Goal: Task Accomplishment & Management: Manage account settings

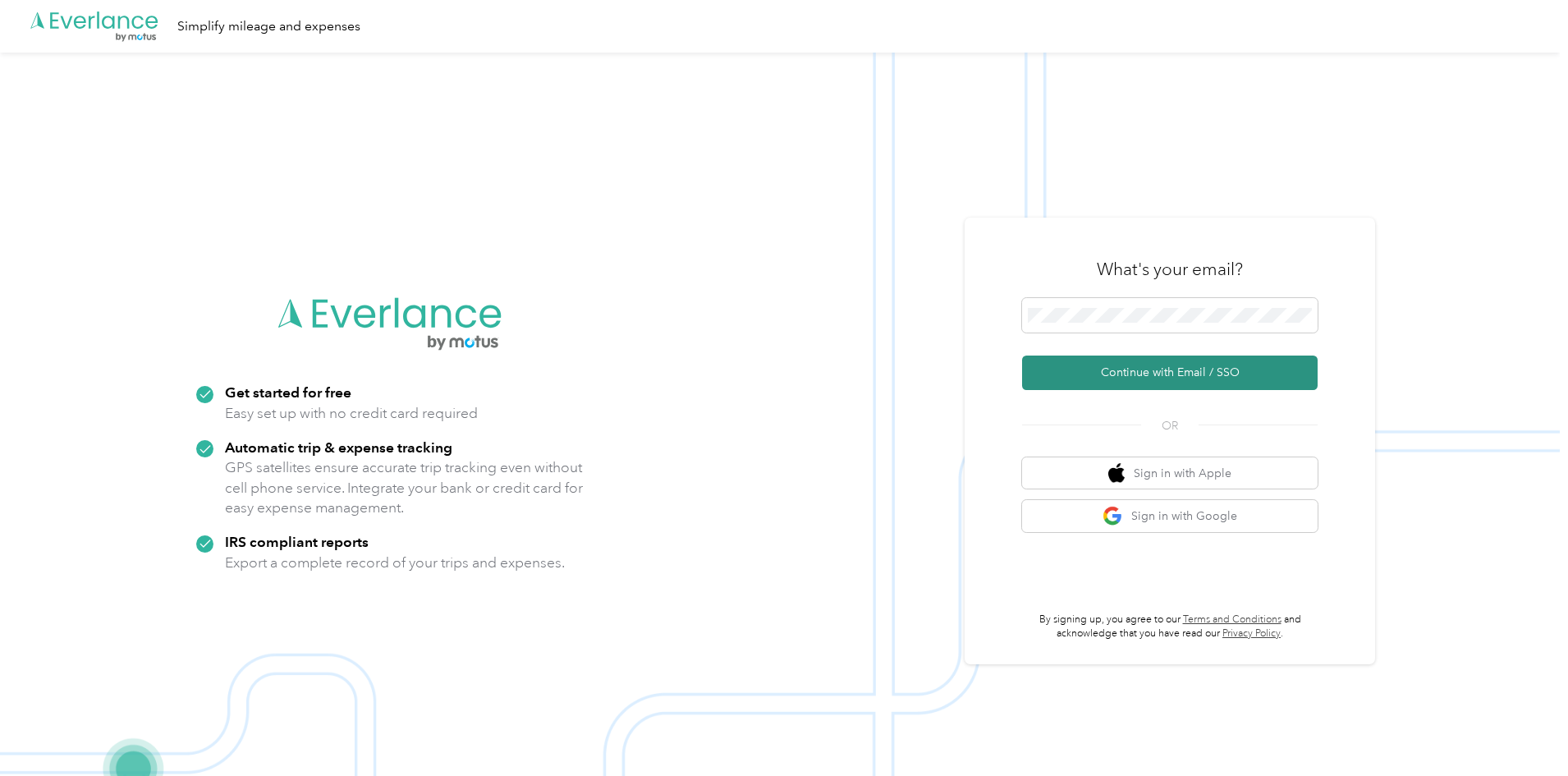
click at [1131, 373] on button "Continue with Email / SSO" at bounding box center [1169, 372] width 295 height 34
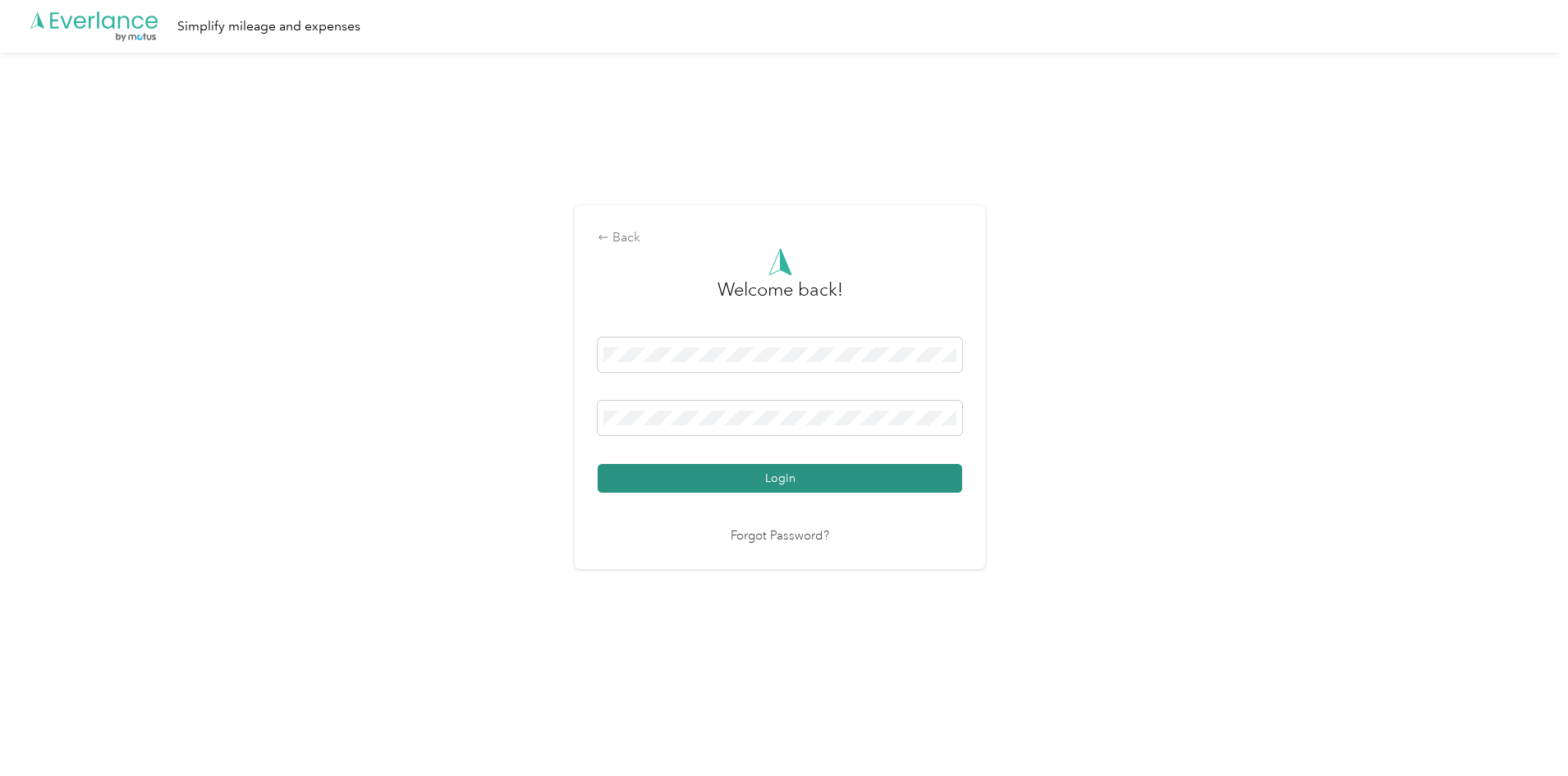
click at [777, 489] on button "Login" at bounding box center [779, 477] width 365 height 28
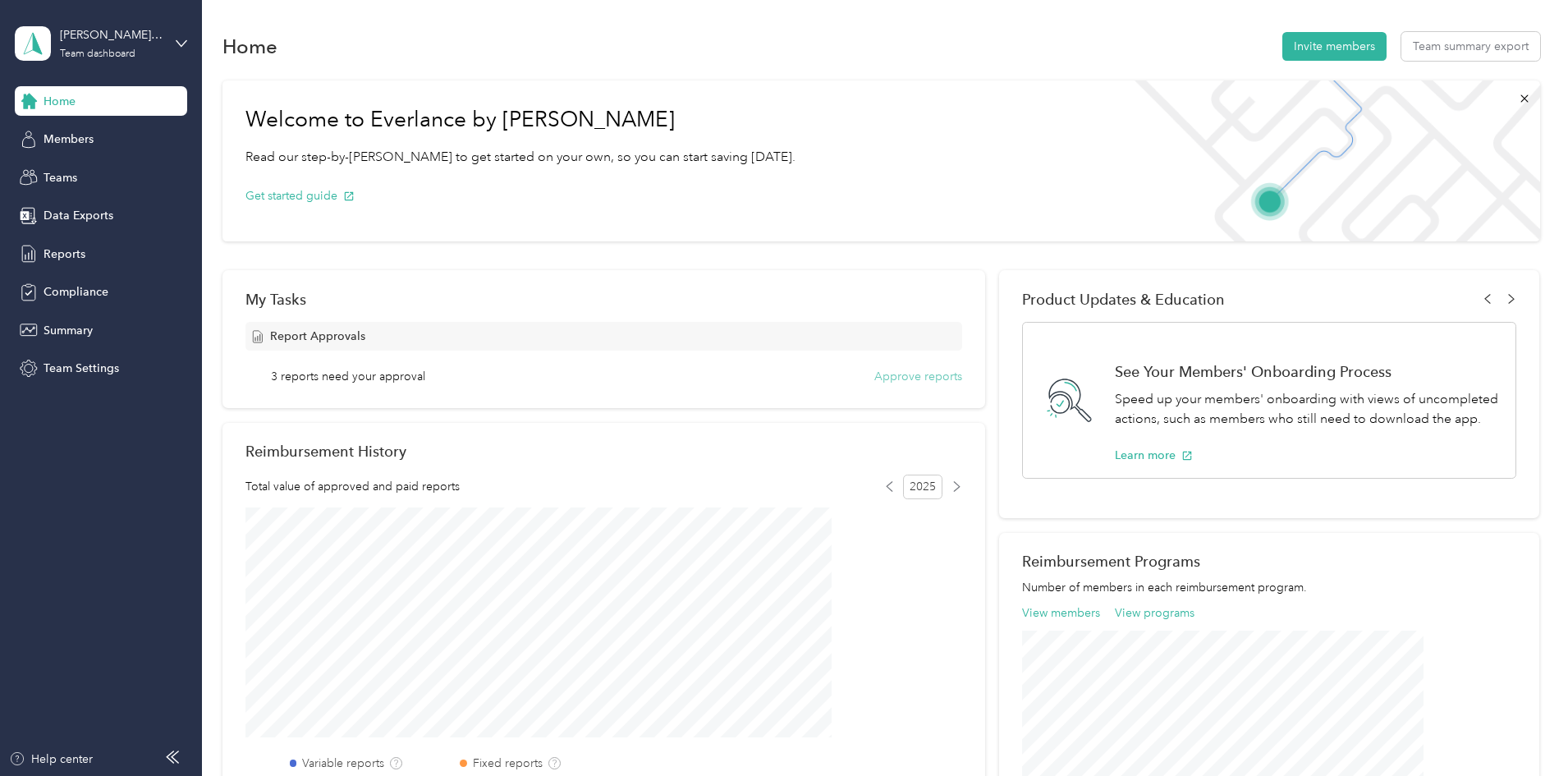
click at [874, 381] on button "Approve reports" at bounding box center [918, 376] width 88 height 18
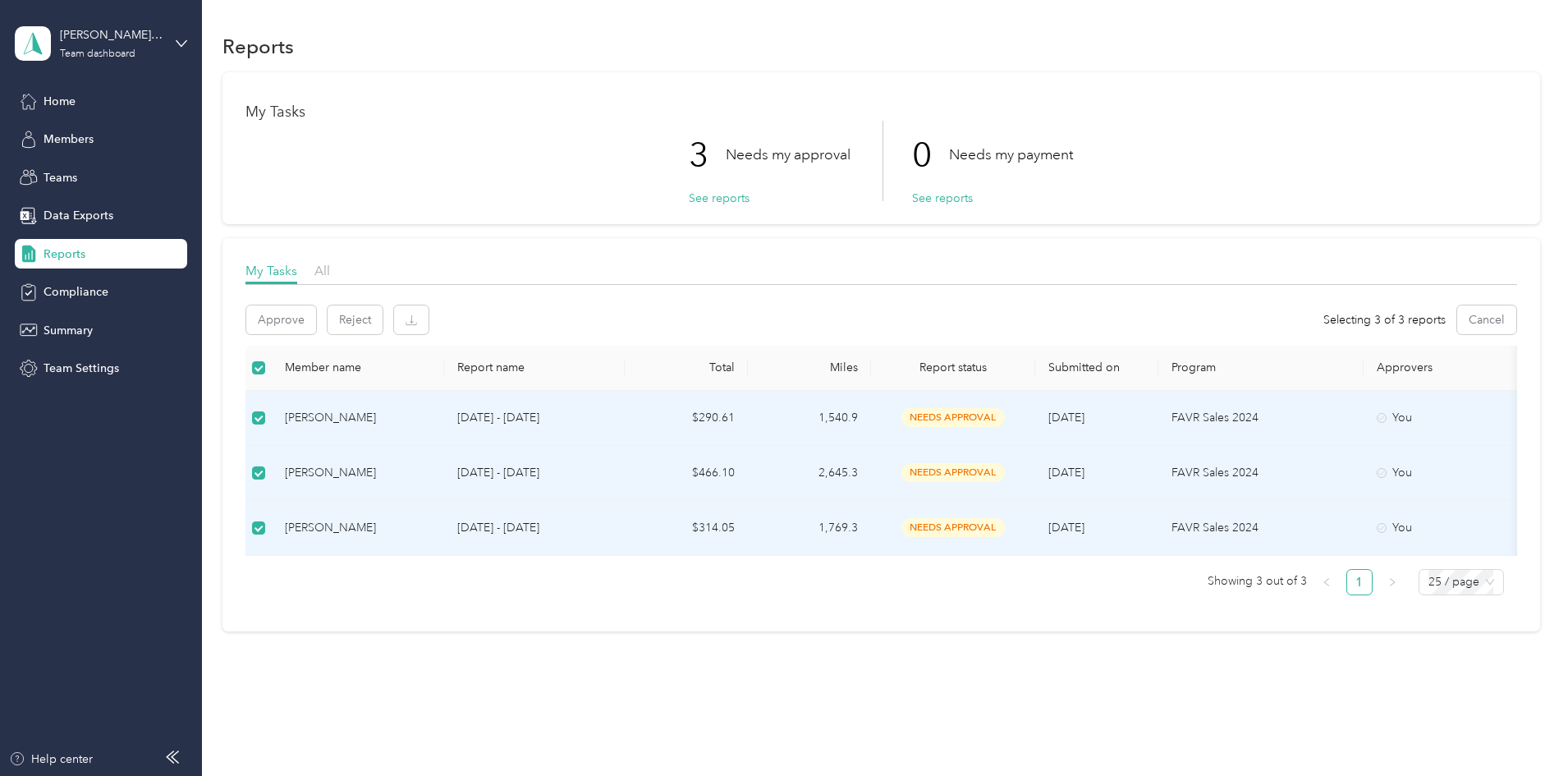
click at [320, 316] on div "My Tasks 3 Needs my approval See reports 0 Needs my payment See reports My Task…" at bounding box center [882, 352] width 1318 height 559
click at [316, 327] on button "Approve" at bounding box center [281, 319] width 69 height 28
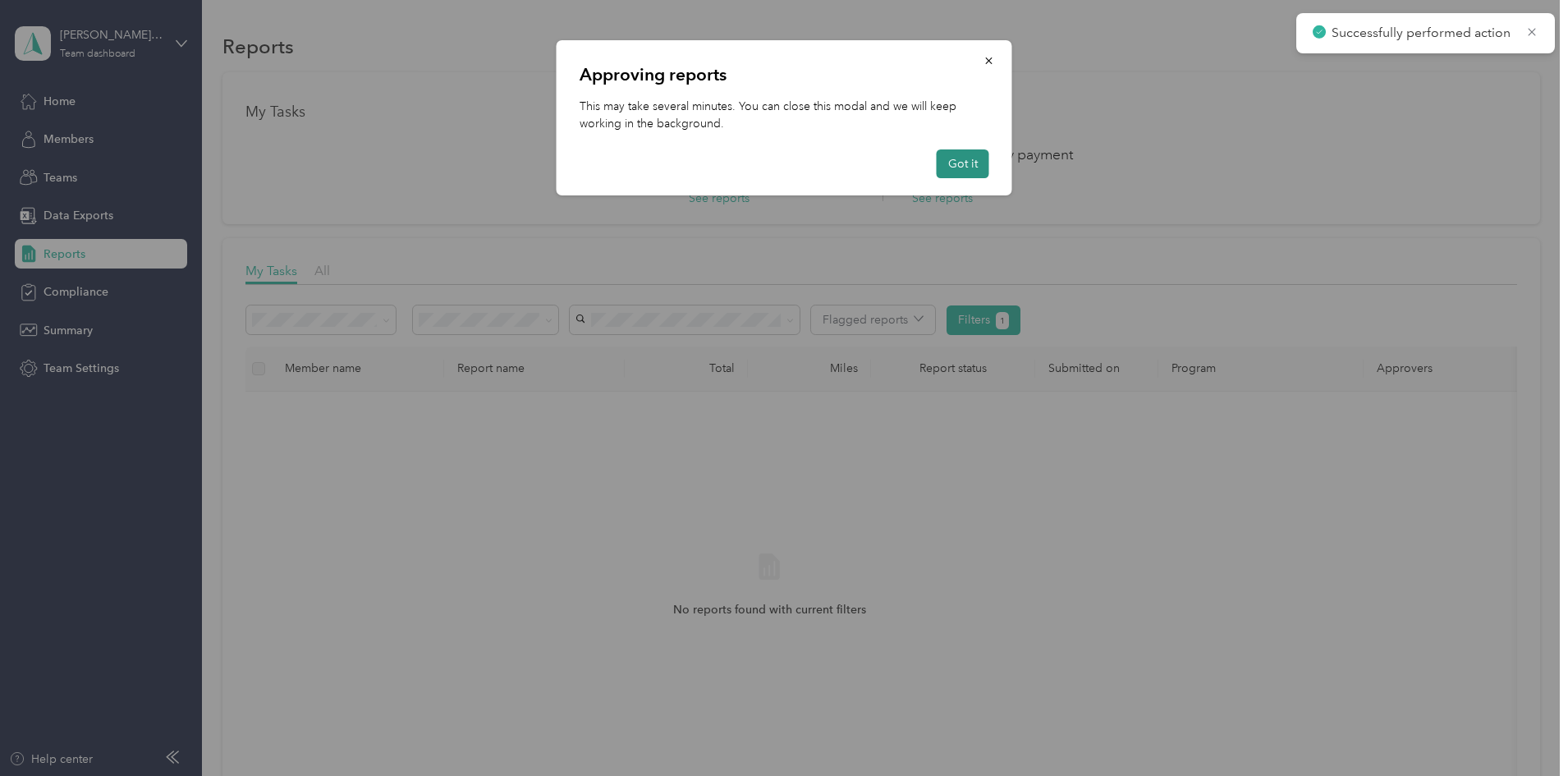
click at [980, 170] on button "Got it" at bounding box center [963, 163] width 53 height 28
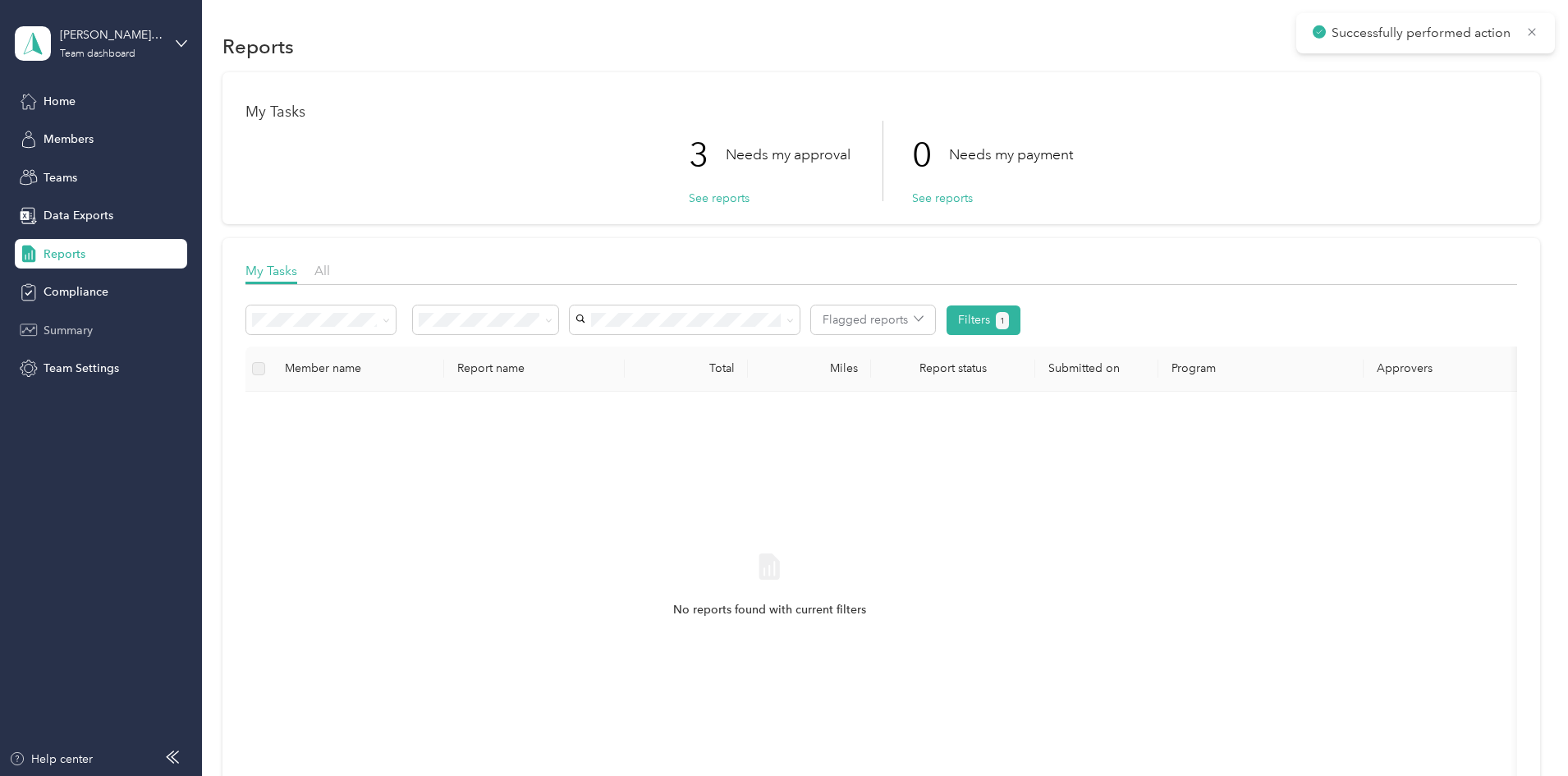
click at [73, 329] on span "Summary" at bounding box center [68, 330] width 49 height 18
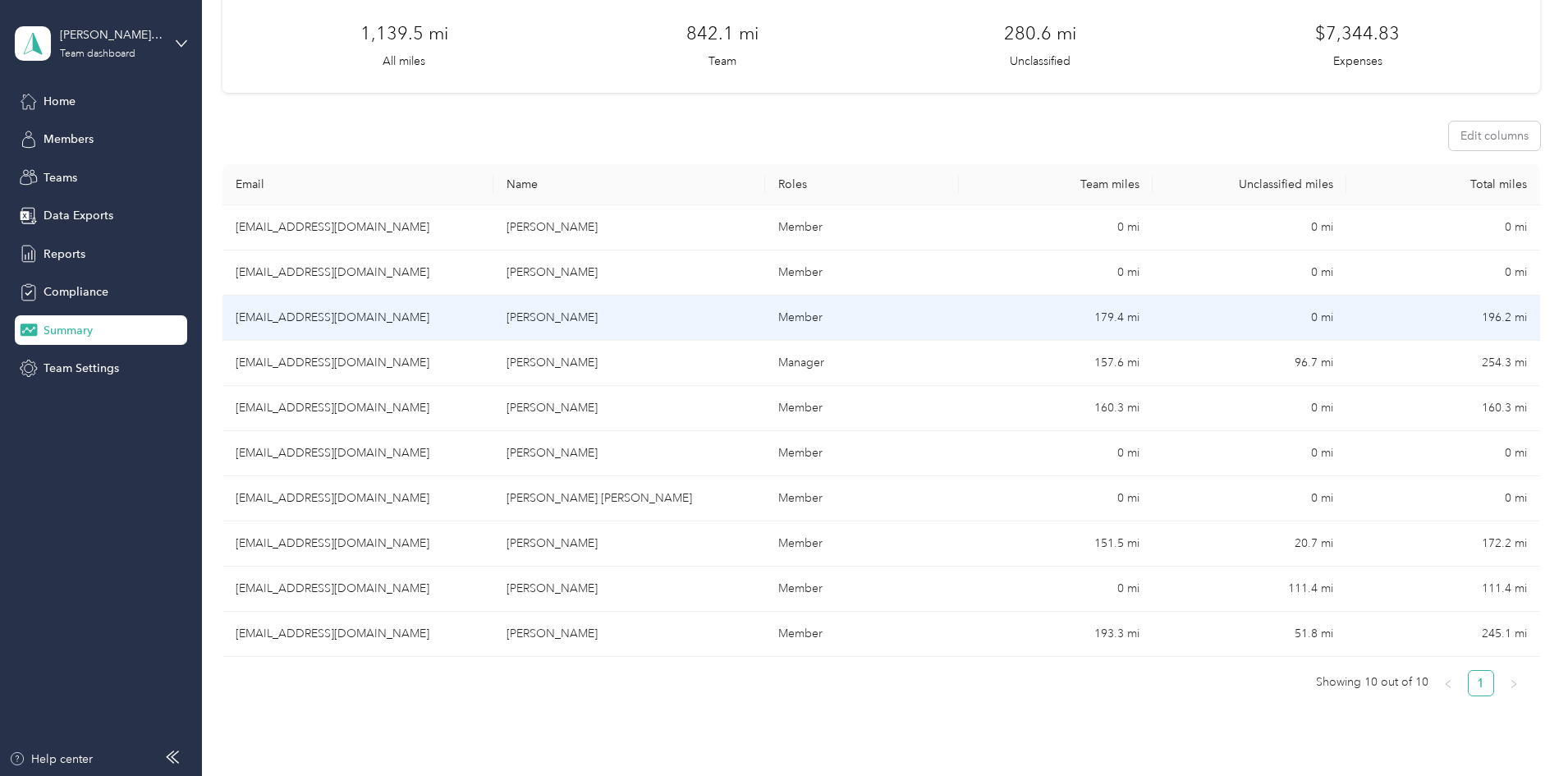
scroll to position [164, 0]
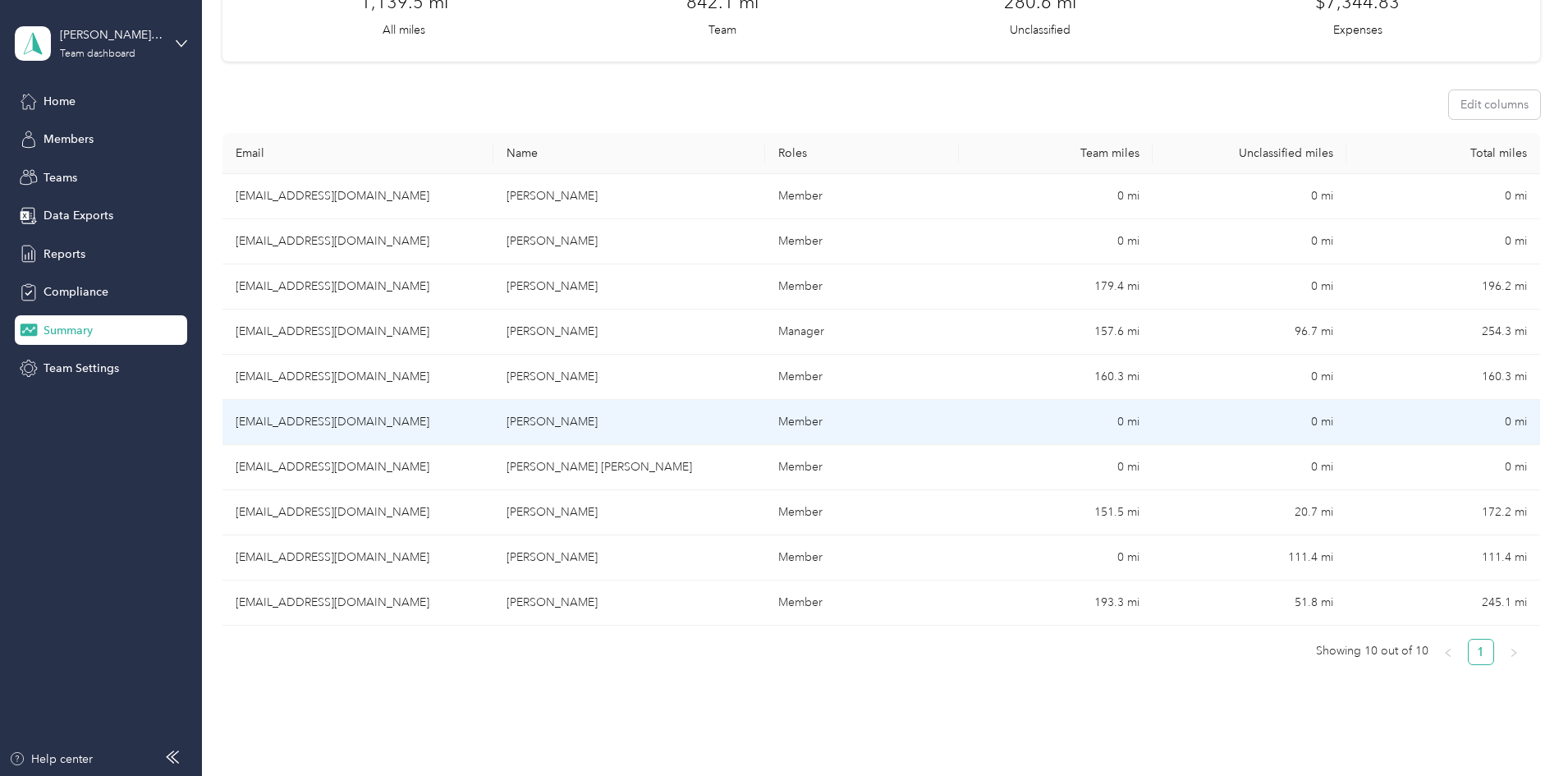
click at [409, 421] on td "[EMAIL_ADDRESS][DOMAIN_NAME]" at bounding box center [358, 422] width 271 height 45
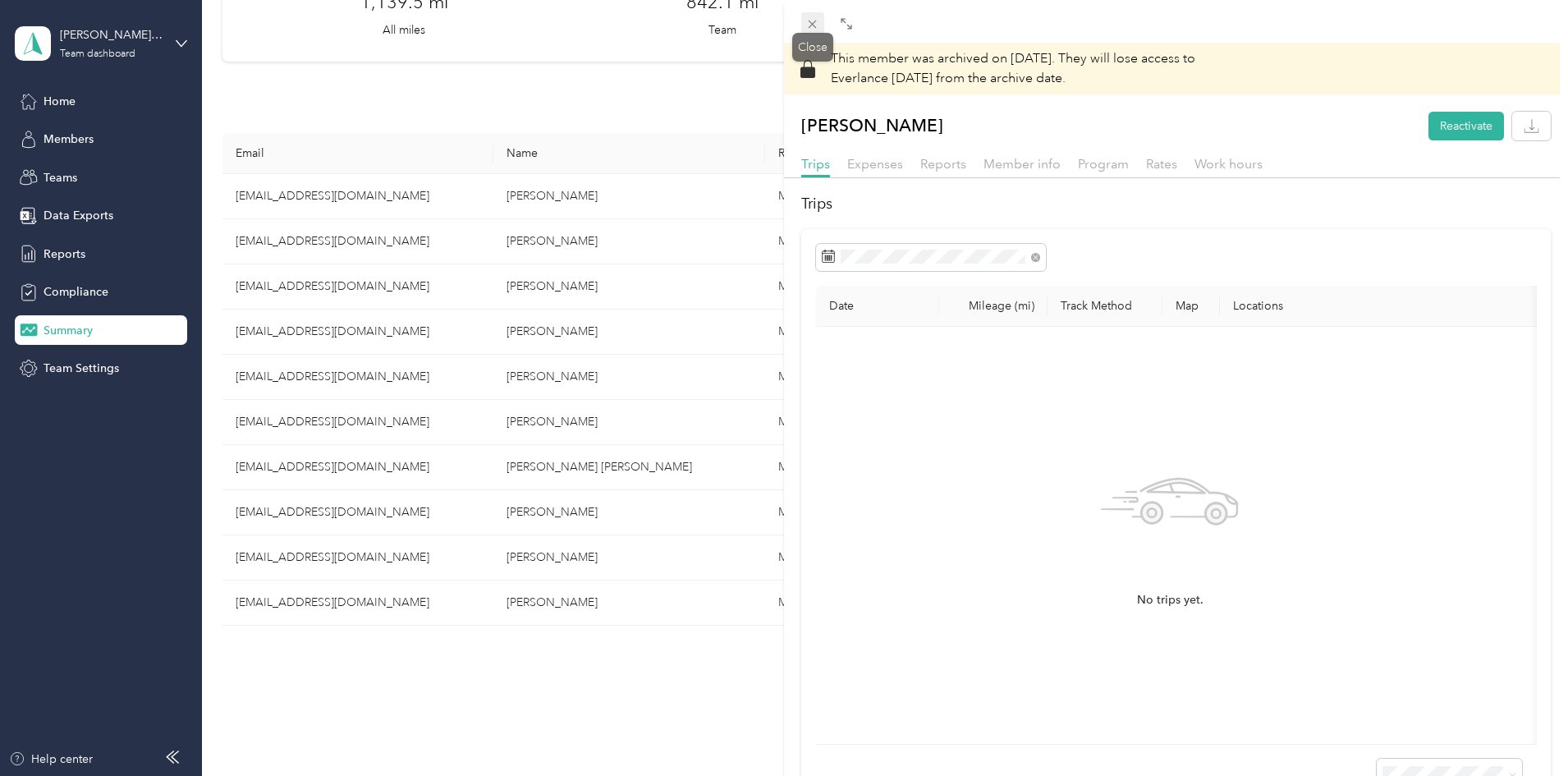
click at [817, 20] on icon at bounding box center [812, 24] width 14 height 14
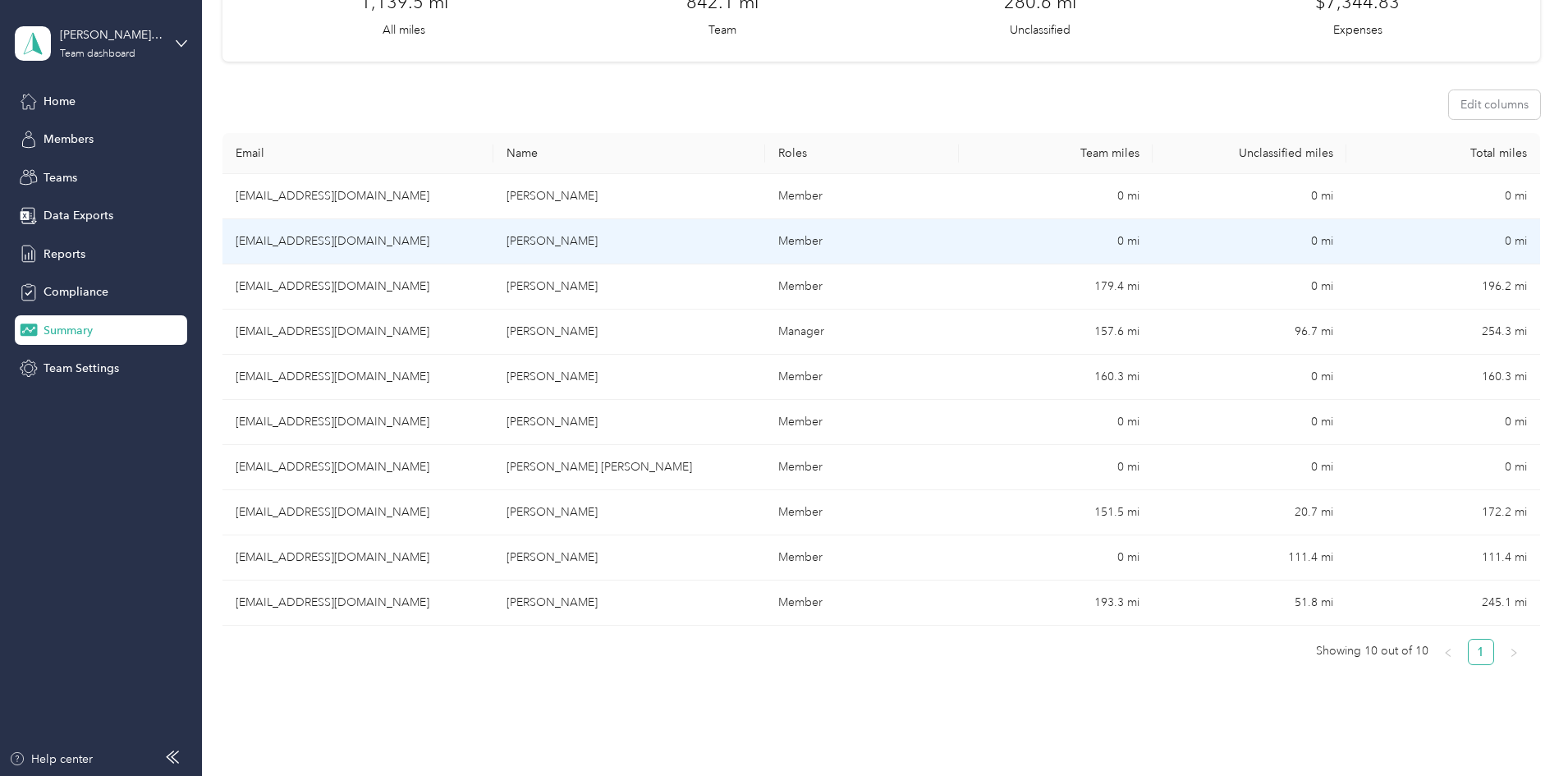
click at [405, 242] on td "[EMAIL_ADDRESS][DOMAIN_NAME]" at bounding box center [358, 241] width 271 height 45
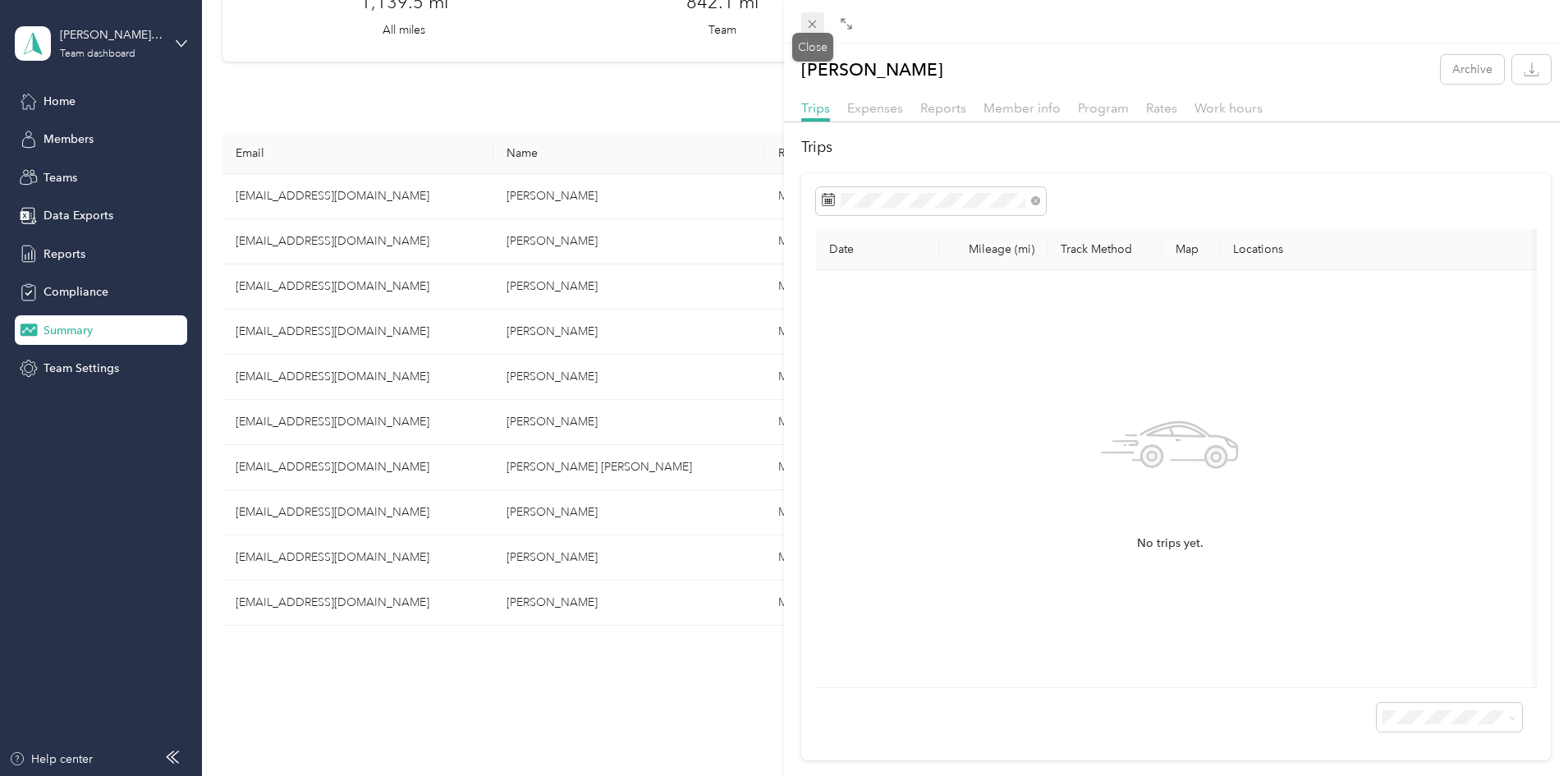
click at [806, 24] on icon at bounding box center [812, 24] width 14 height 14
